Goal: Check status: Check status

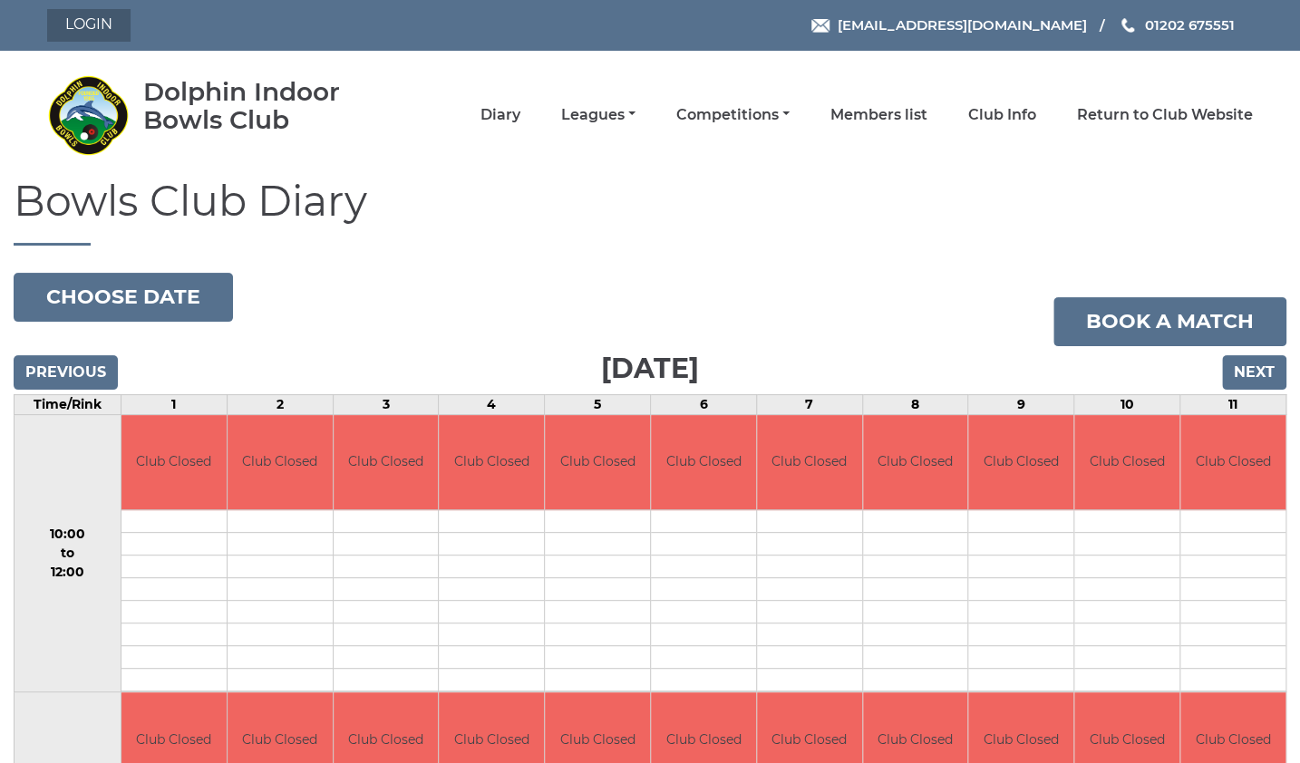
click at [100, 18] on link "Login" at bounding box center [88, 25] width 83 height 33
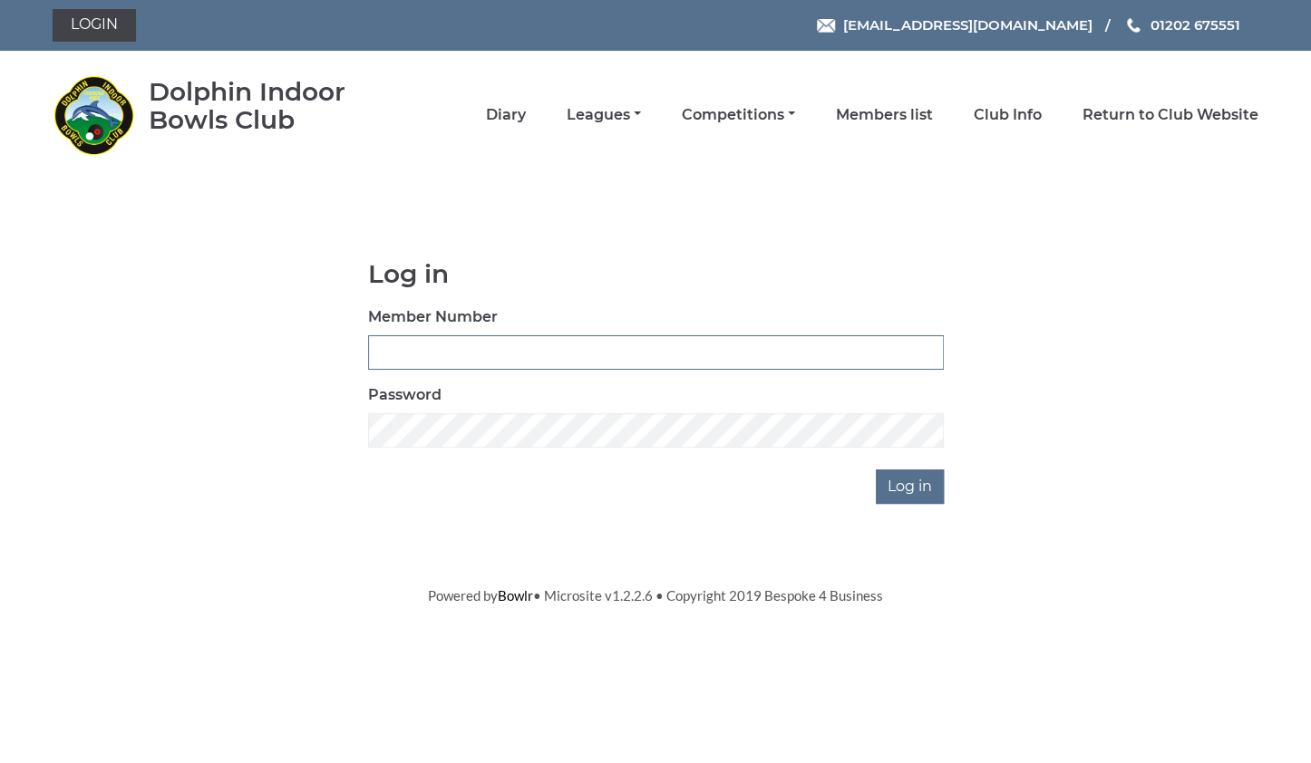
type input "3734"
click at [909, 493] on input "Log in" at bounding box center [910, 487] width 68 height 34
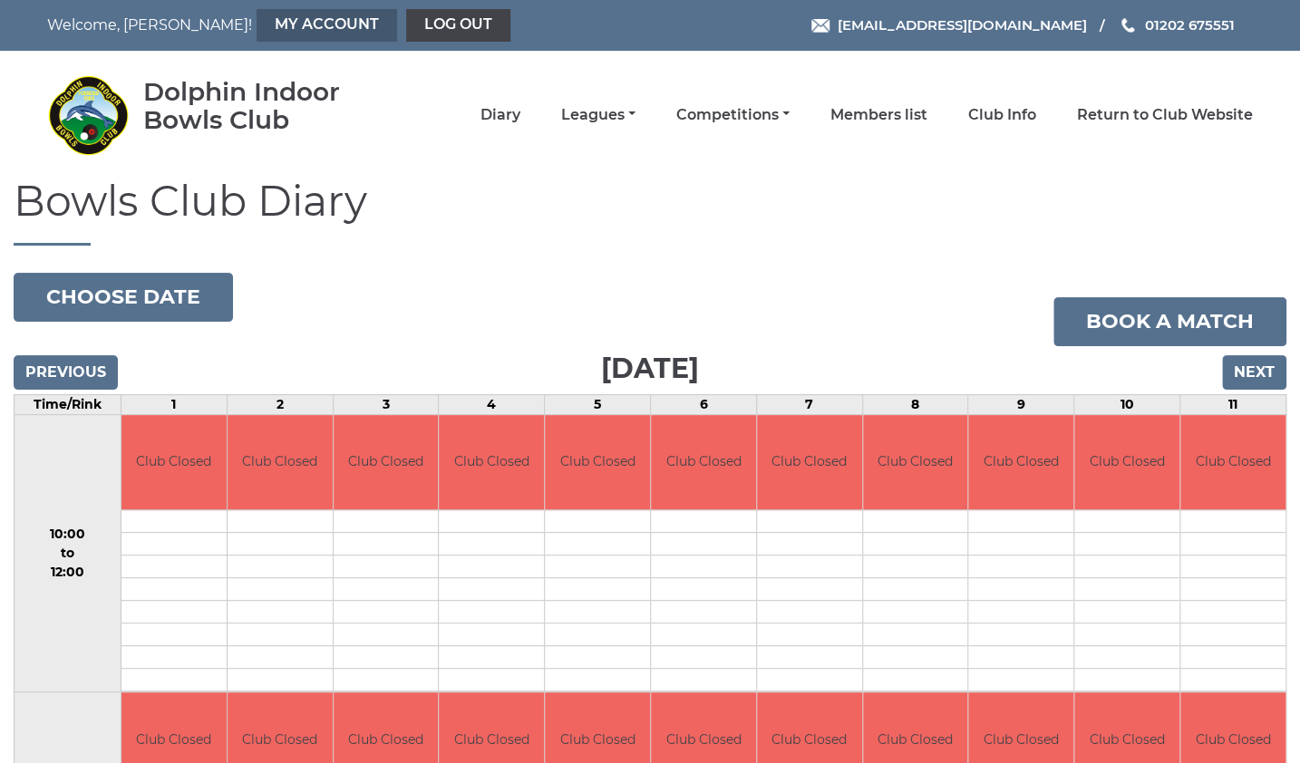
click at [257, 24] on link "My Account" at bounding box center [327, 25] width 141 height 33
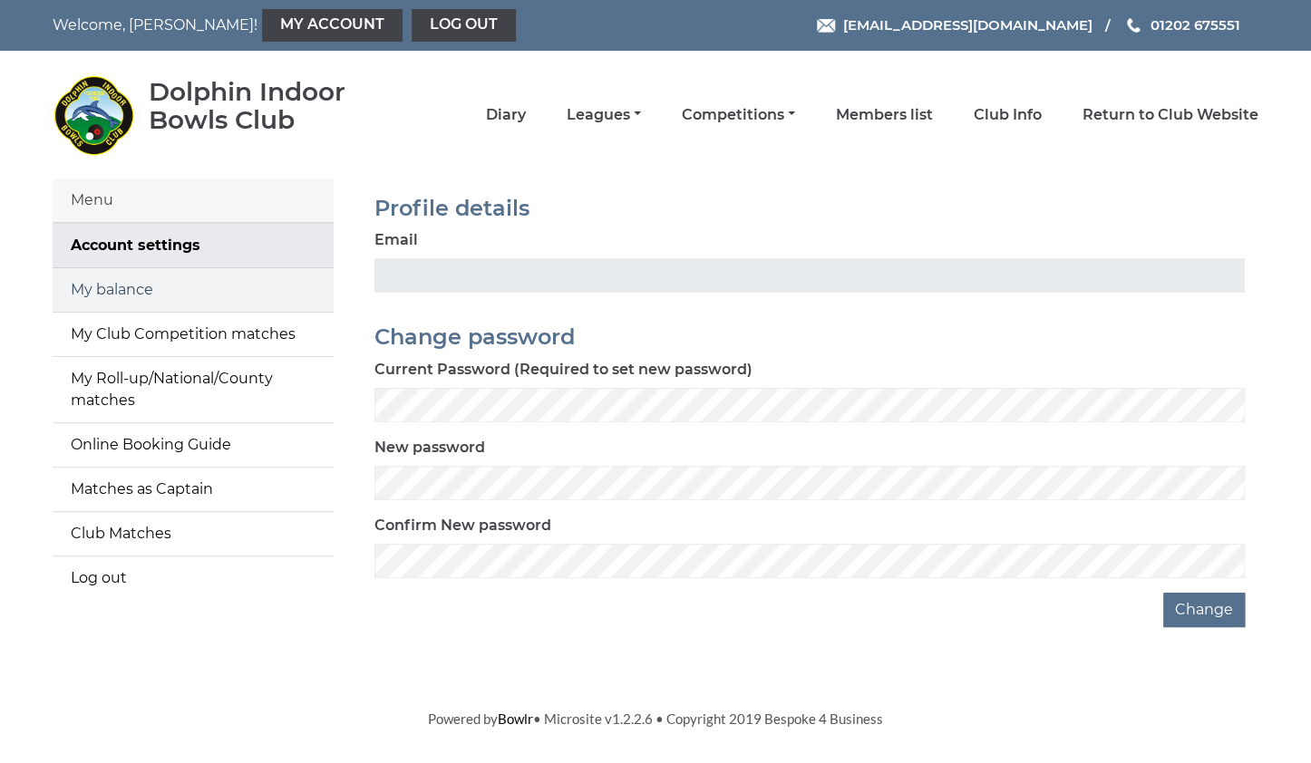
click at [256, 292] on link "My balance" at bounding box center [193, 290] width 281 height 44
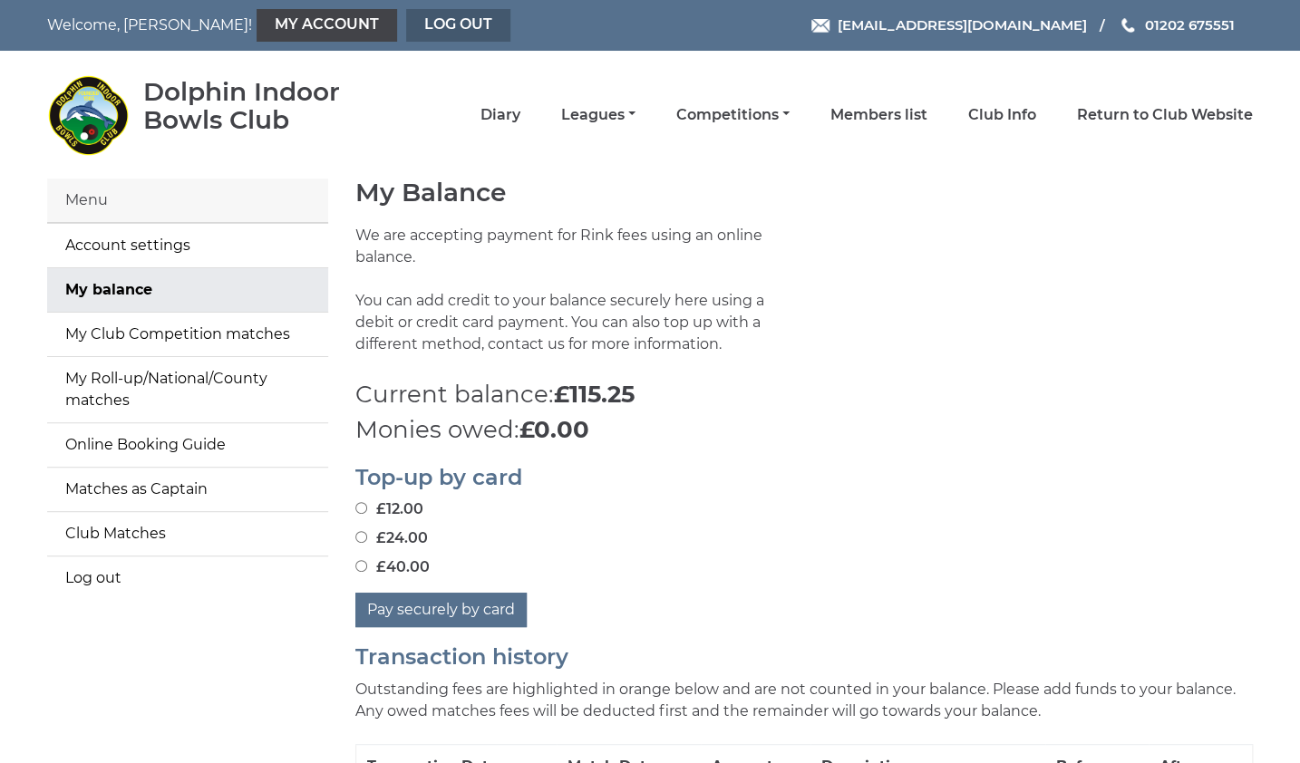
click at [406, 24] on link "Log out" at bounding box center [458, 25] width 104 height 33
